Goal: Information Seeking & Learning: Learn about a topic

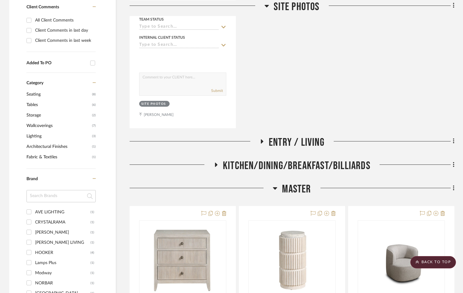
scroll to position [328, 0]
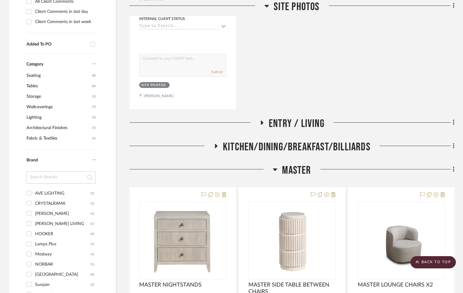
drag, startPoint x: 263, startPoint y: 121, endPoint x: 267, endPoint y: 126, distance: 6.8
click at [263, 121] on icon at bounding box center [261, 122] width 7 height 5
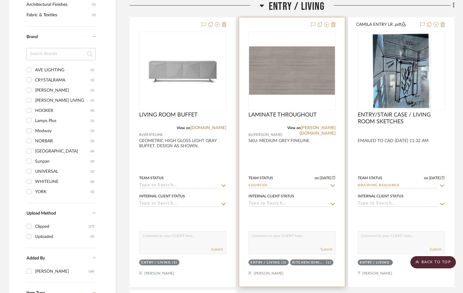
scroll to position [451, 0]
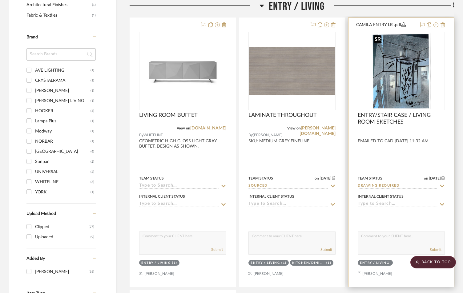
click at [395, 81] on img "0" at bounding box center [400, 71] width 59 height 77
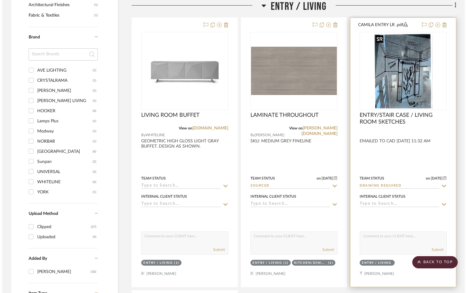
scroll to position [0, 0]
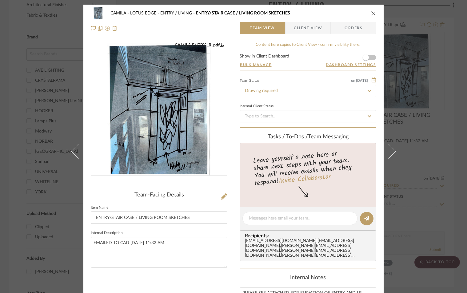
click at [166, 115] on img "0" at bounding box center [158, 108] width 103 height 133
click at [371, 13] on icon "close" at bounding box center [373, 13] width 5 height 5
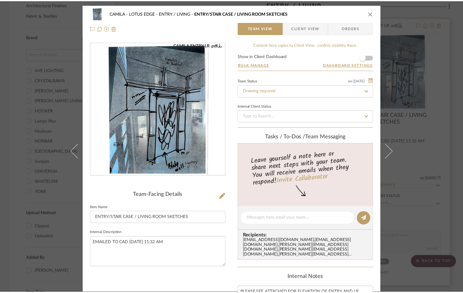
scroll to position [451, 0]
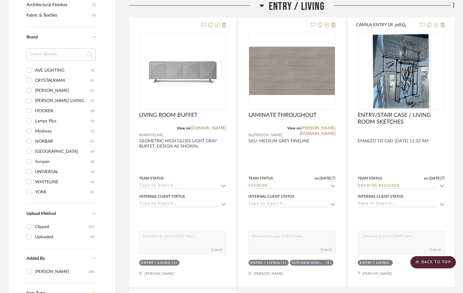
click at [263, 5] on icon at bounding box center [262, 6] width 4 height 2
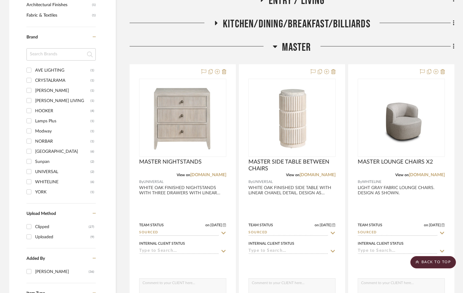
click at [216, 22] on icon at bounding box center [216, 23] width 2 height 4
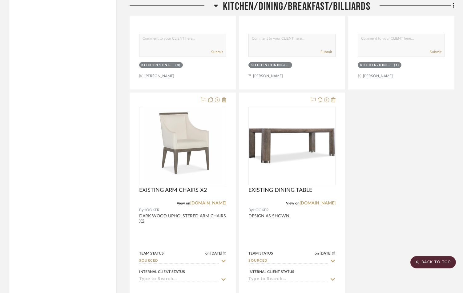
scroll to position [964, 0]
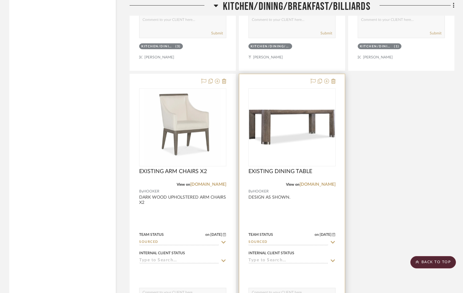
click at [302, 214] on div at bounding box center [291, 208] width 105 height 269
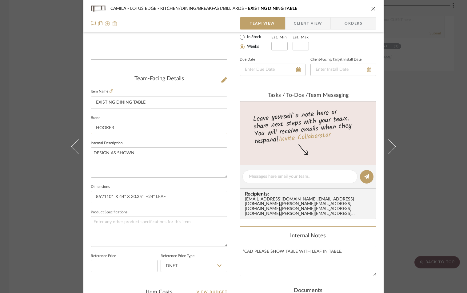
scroll to position [123, 0]
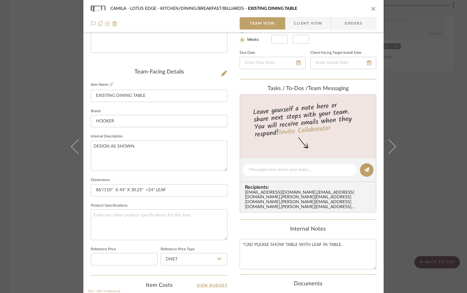
click at [371, 8] on icon "close" at bounding box center [373, 8] width 5 height 5
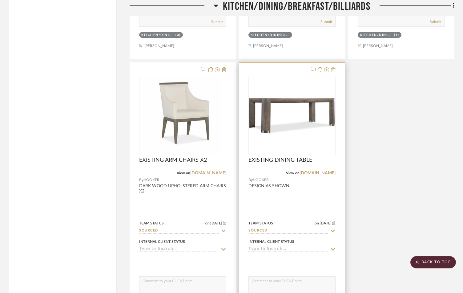
scroll to position [1046, 0]
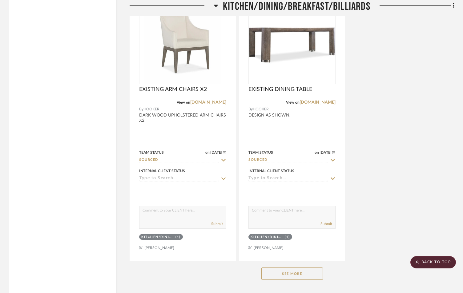
click at [289, 272] on button "See More" at bounding box center [292, 274] width 62 height 12
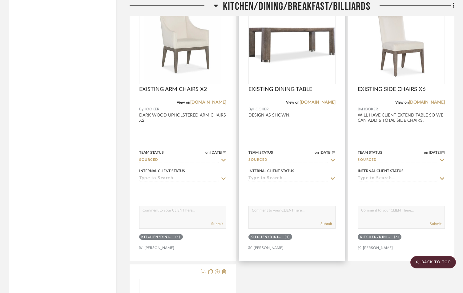
click at [290, 209] on textarea at bounding box center [291, 212] width 86 height 12
click at [310, 132] on div at bounding box center [291, 126] width 105 height 269
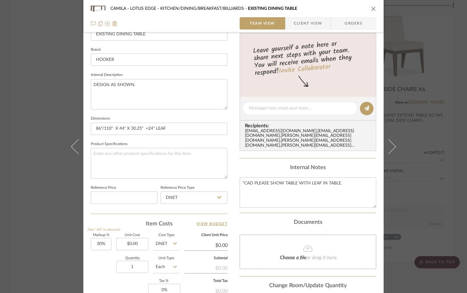
scroll to position [225, 0]
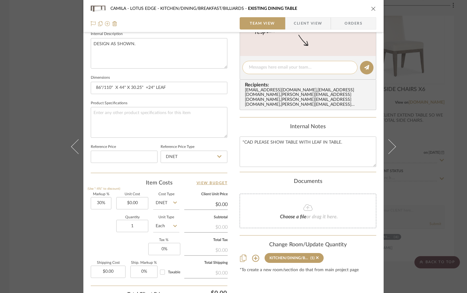
click at [264, 66] on textarea at bounding box center [300, 67] width 102 height 6
